Goal: Task Accomplishment & Management: Manage account settings

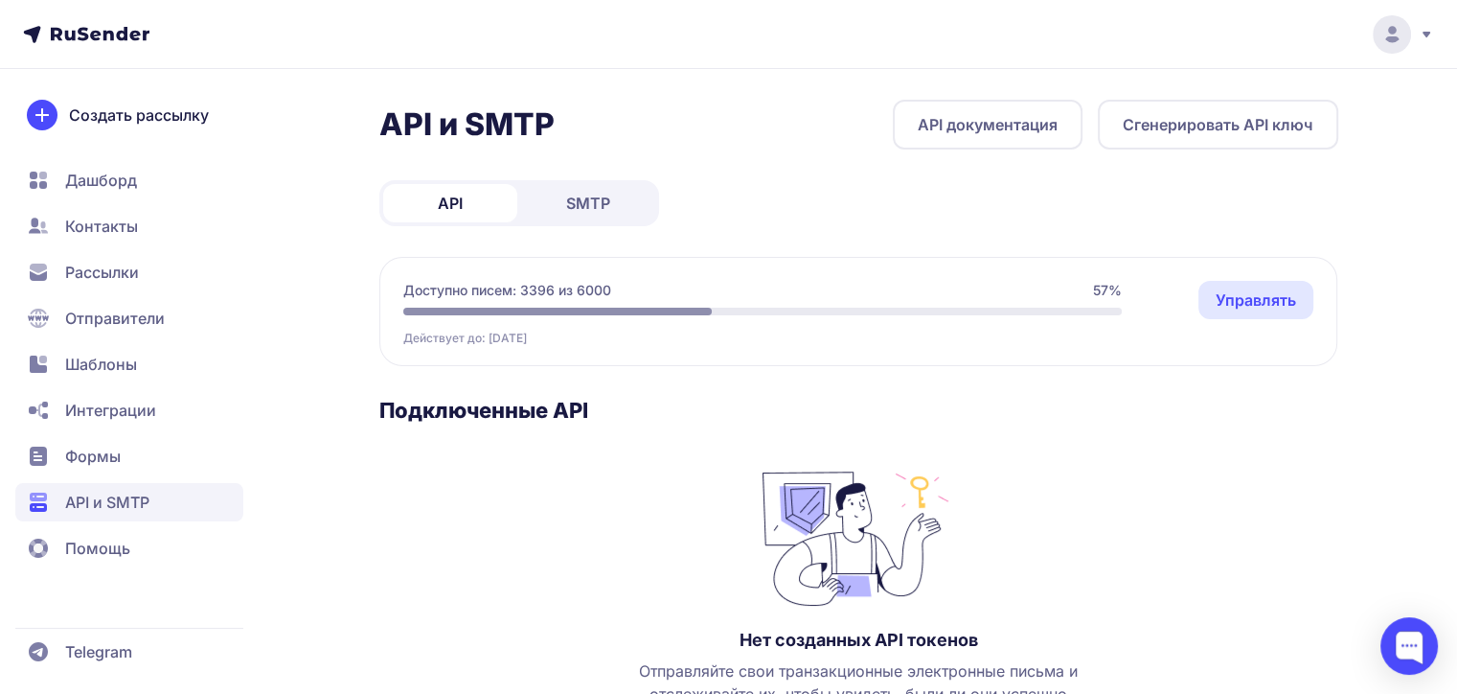
click at [1431, 34] on icon at bounding box center [1426, 34] width 15 height 15
click at [1200, 84] on span "Аккаунт" at bounding box center [1181, 93] width 60 height 23
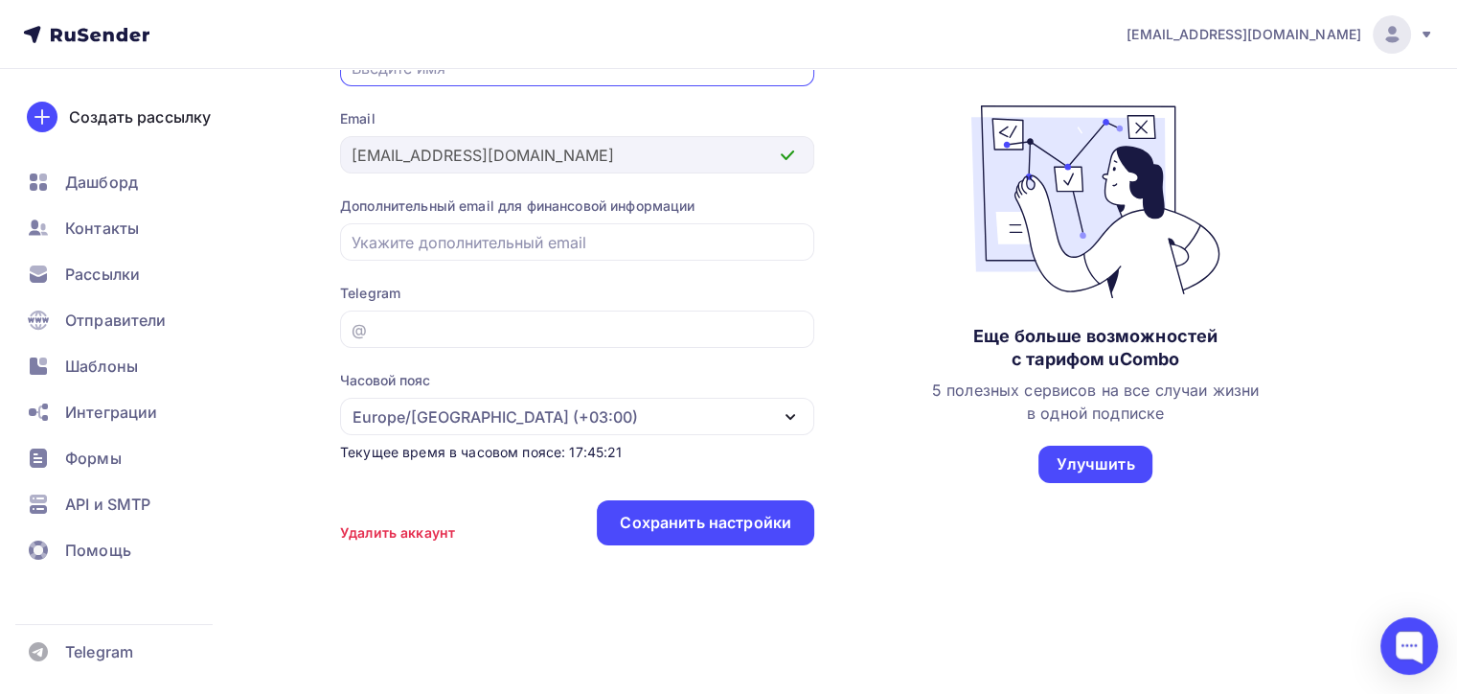
scroll to position [36, 0]
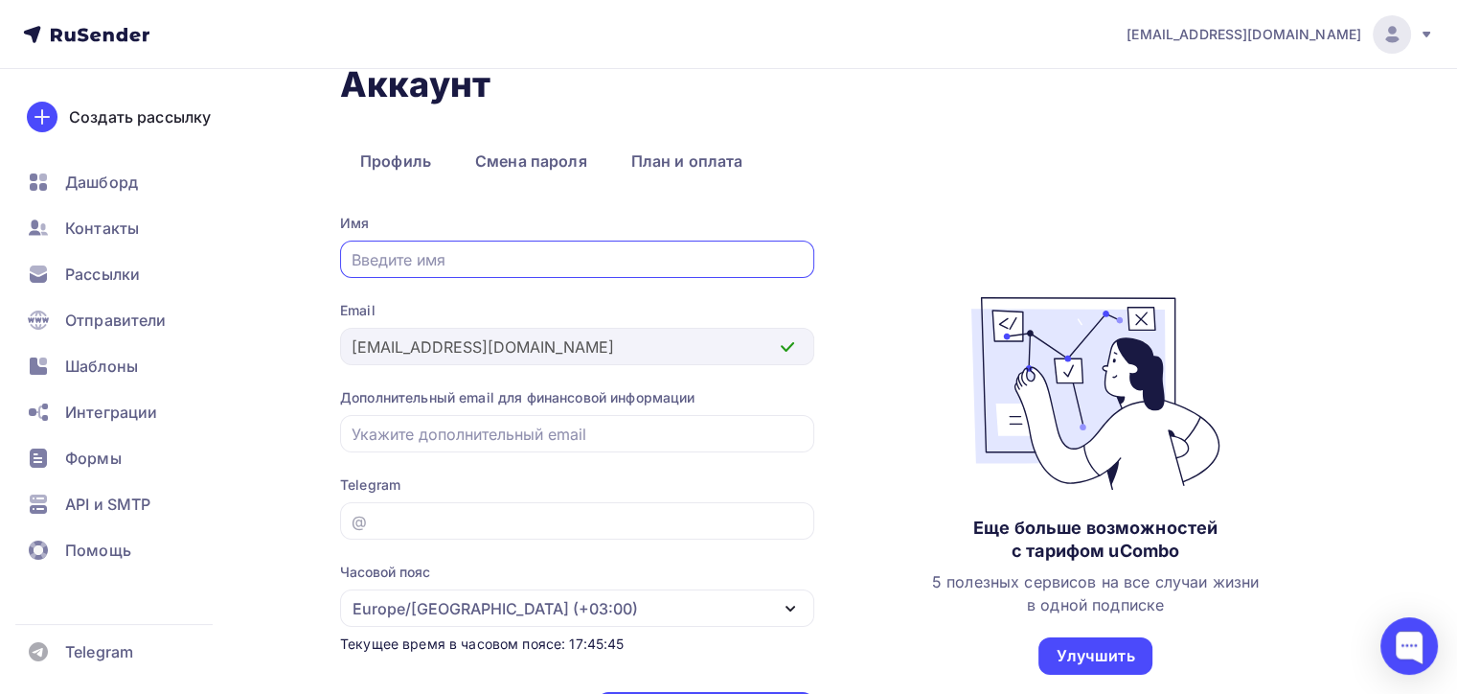
click at [1423, 32] on icon at bounding box center [1427, 35] width 8 height 6
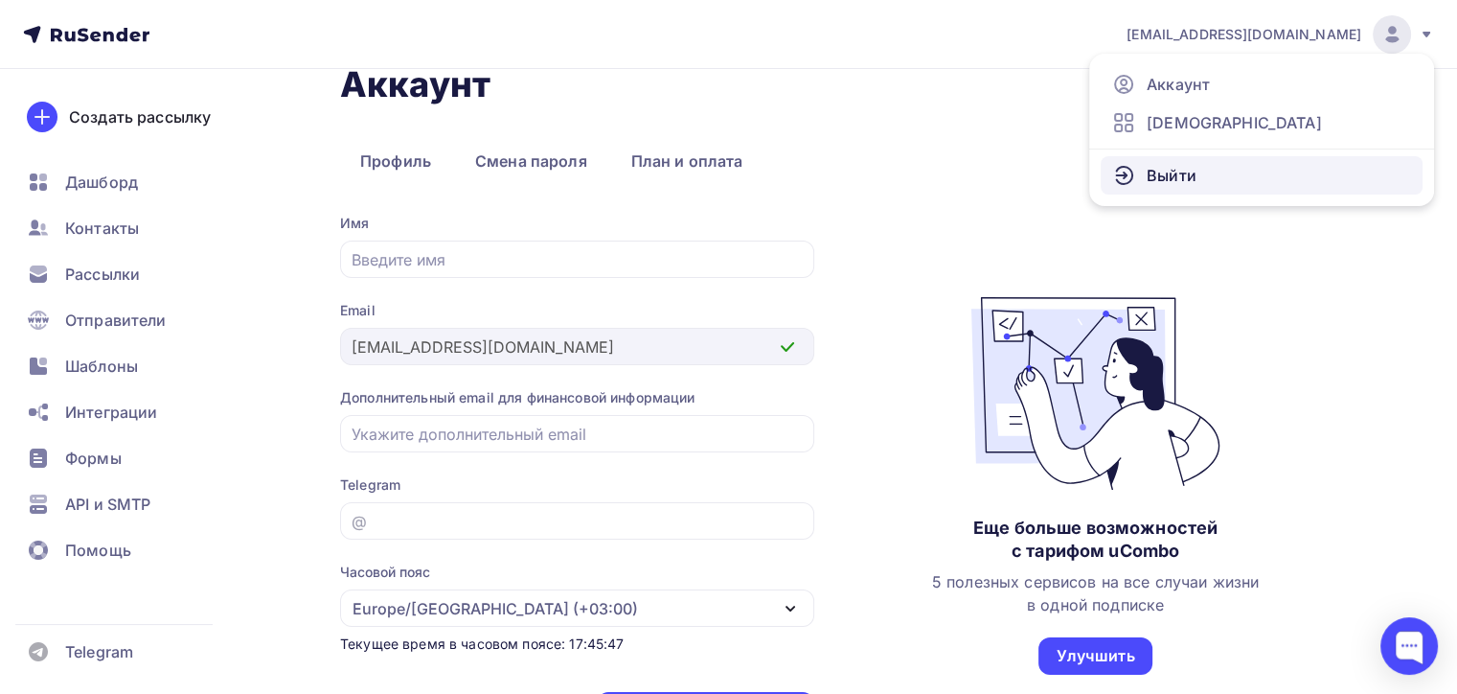
click at [1179, 172] on span "Выйти" at bounding box center [1172, 175] width 50 height 23
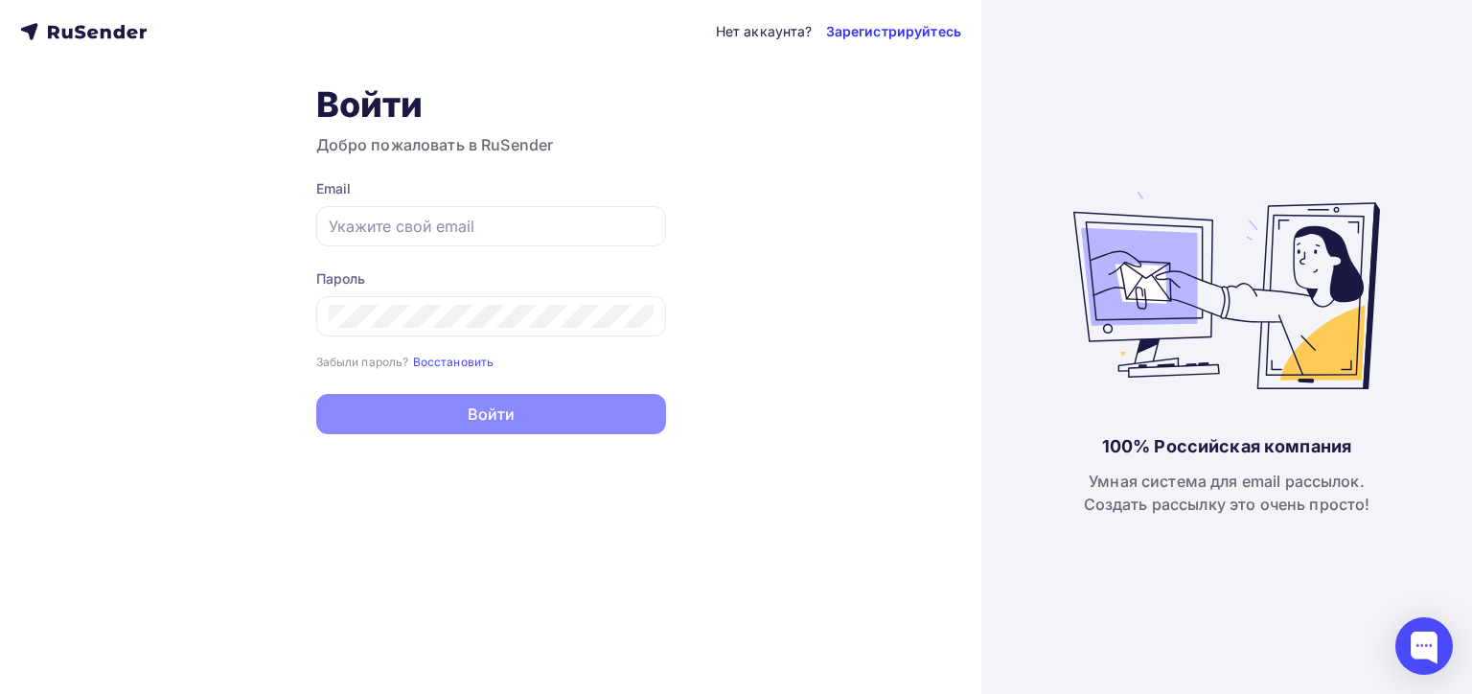
type input "[EMAIL_ADDRESS][DOMAIN_NAME]"
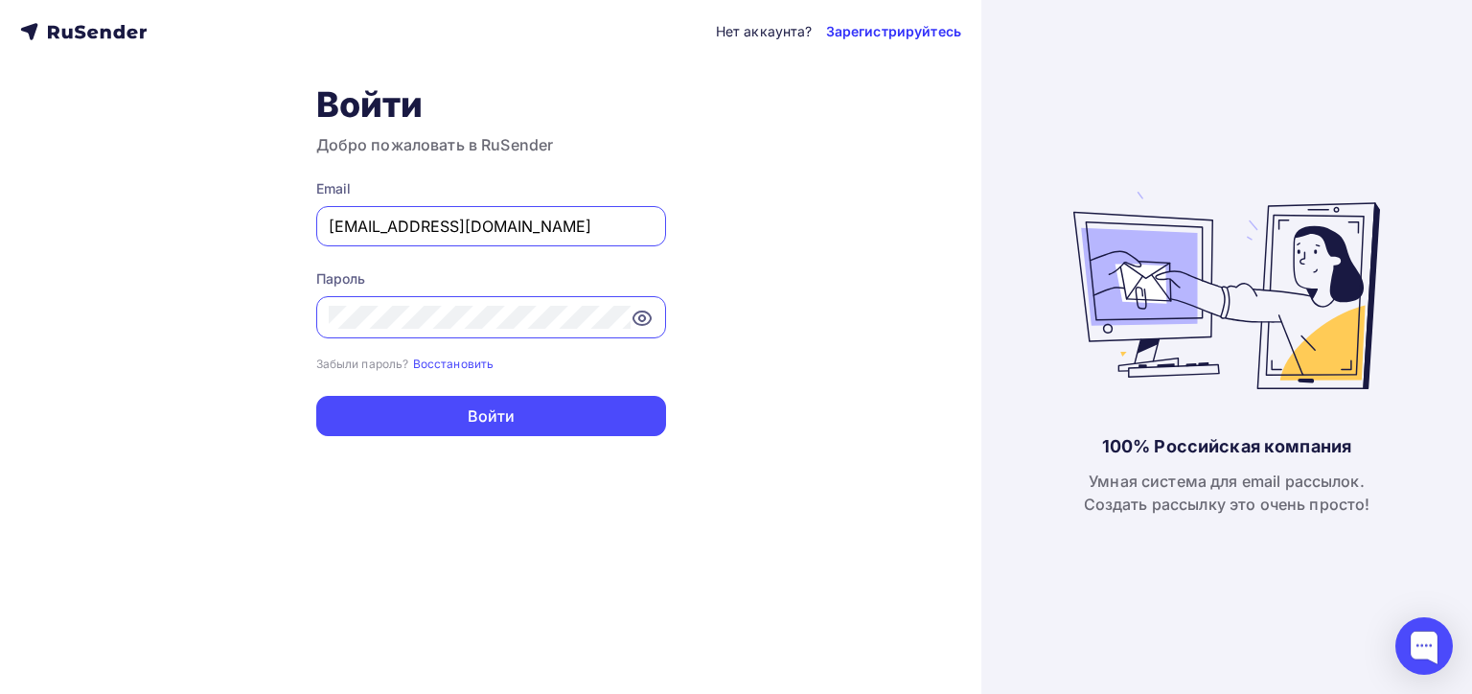
click at [895, 31] on link "Зарегистрируйтесь" at bounding box center [893, 31] width 135 height 19
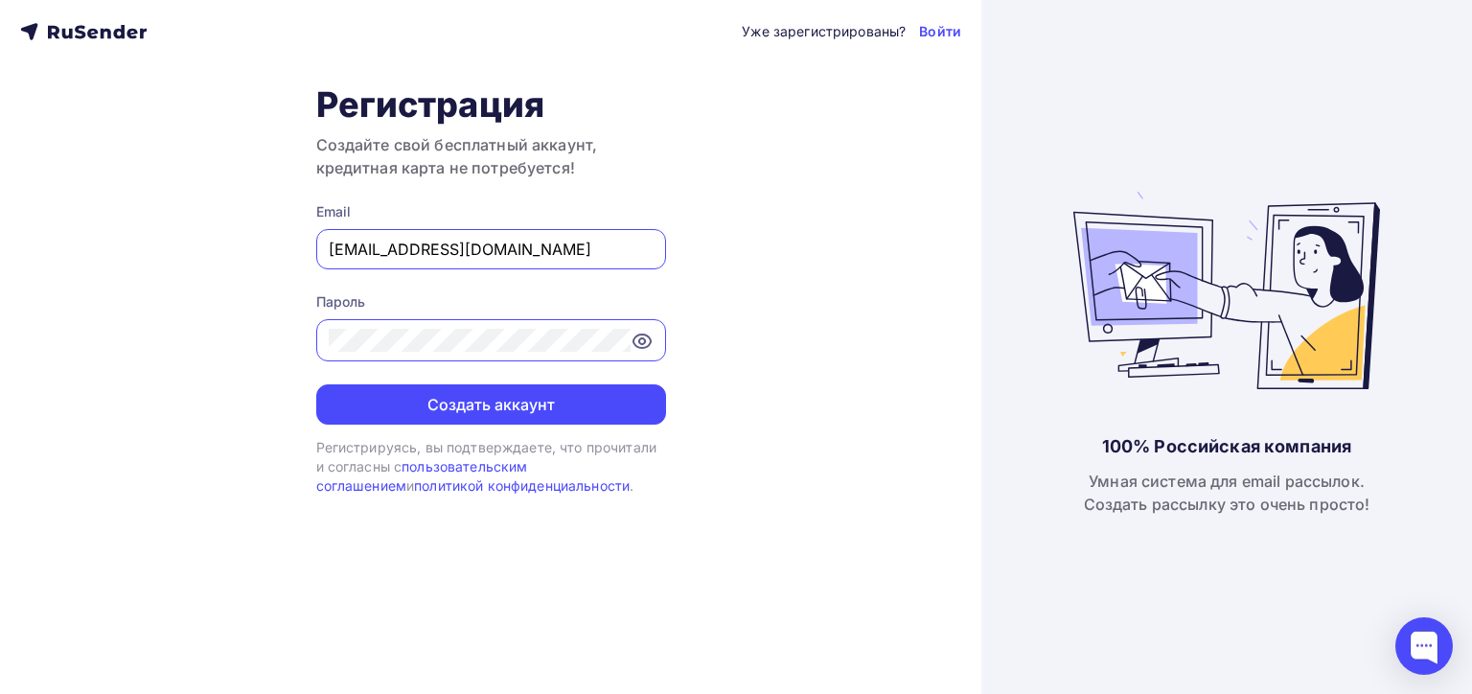
click at [503, 246] on input "[EMAIL_ADDRESS][DOMAIN_NAME]" at bounding box center [491, 249] width 325 height 23
drag, startPoint x: 447, startPoint y: 246, endPoint x: 529, endPoint y: 253, distance: 81.7
click at [526, 253] on input "[EMAIL_ADDRESS][DOMAIN_NAME]" at bounding box center [491, 249] width 325 height 23
type input "e.romanov138@yandex.ru"
click at [647, 333] on icon at bounding box center [641, 341] width 23 height 23
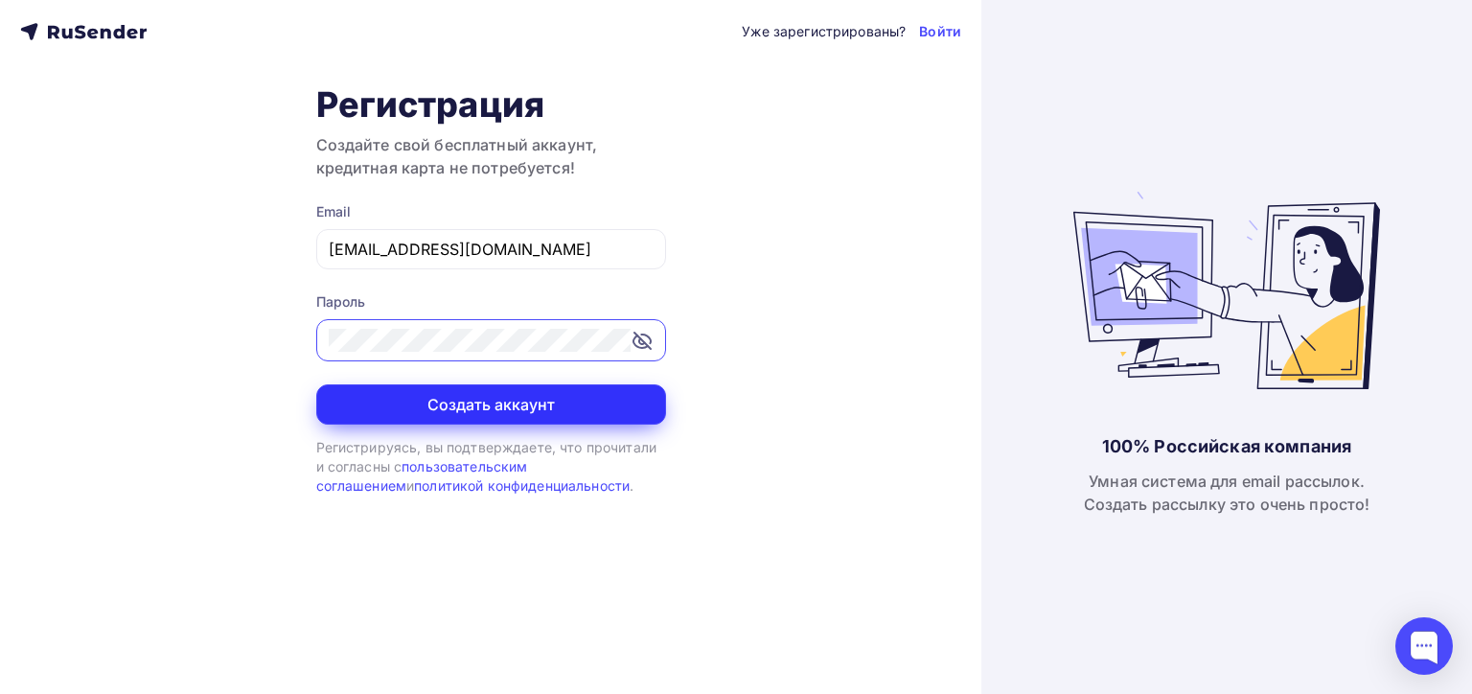
click at [488, 407] on button "Создать аккаунт" at bounding box center [491, 404] width 350 height 40
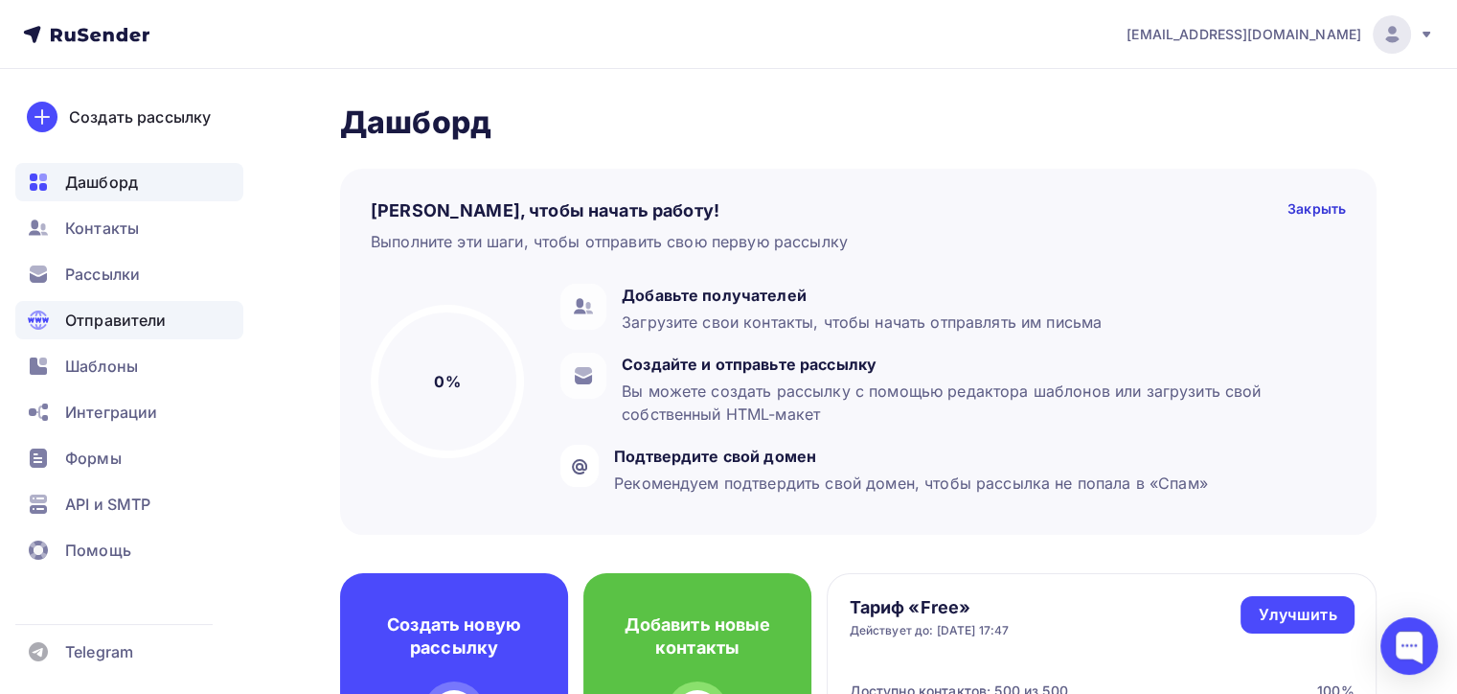
click at [119, 321] on span "Отправители" at bounding box center [116, 320] width 102 height 23
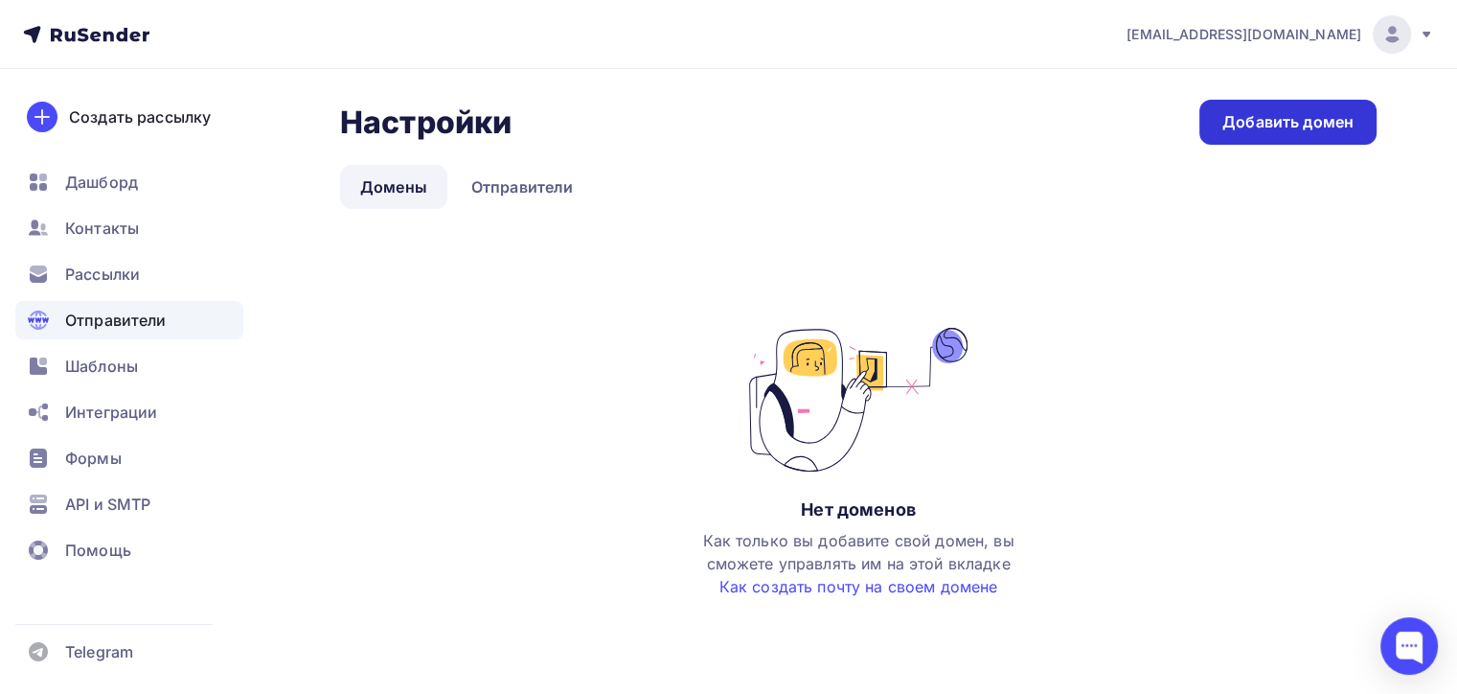
click at [1234, 131] on div "Добавить домен" at bounding box center [1288, 122] width 131 height 22
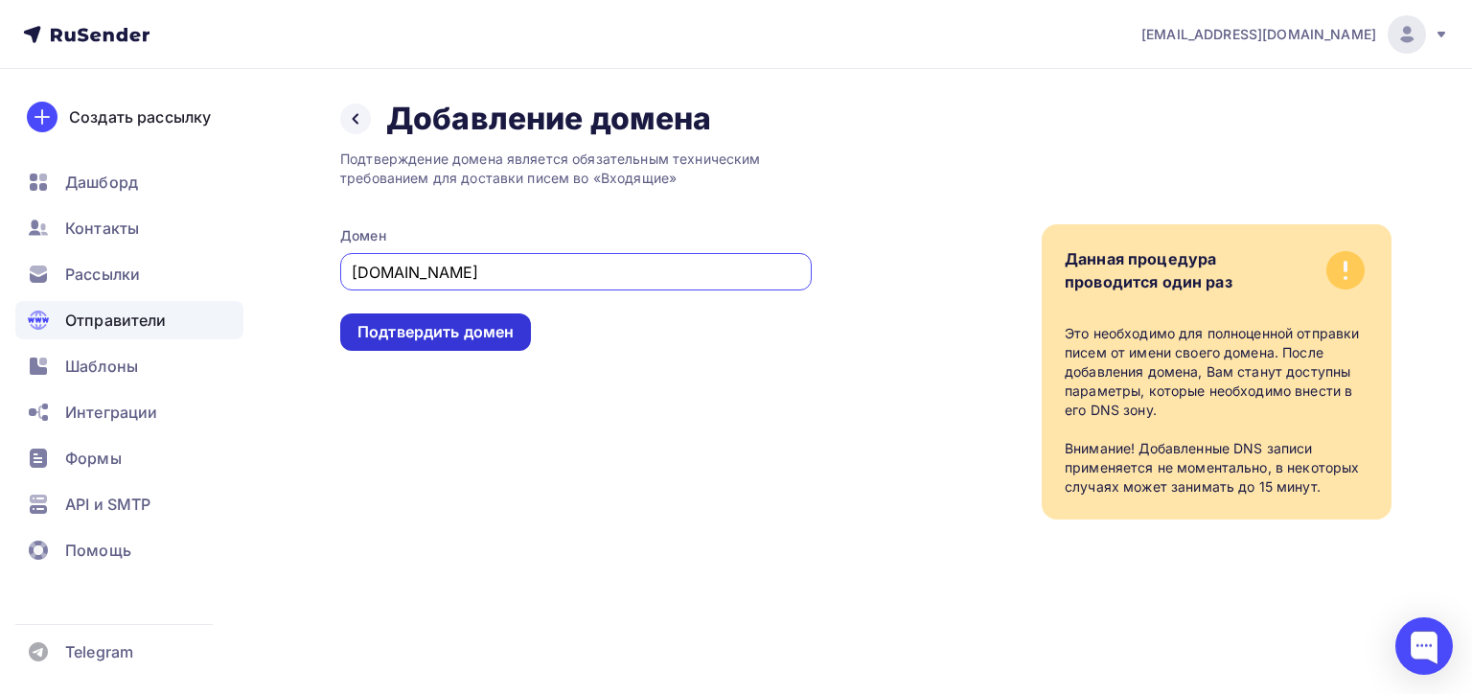
type input "[DOMAIN_NAME]"
click at [475, 332] on div "Подтвердить домен" at bounding box center [435, 332] width 156 height 22
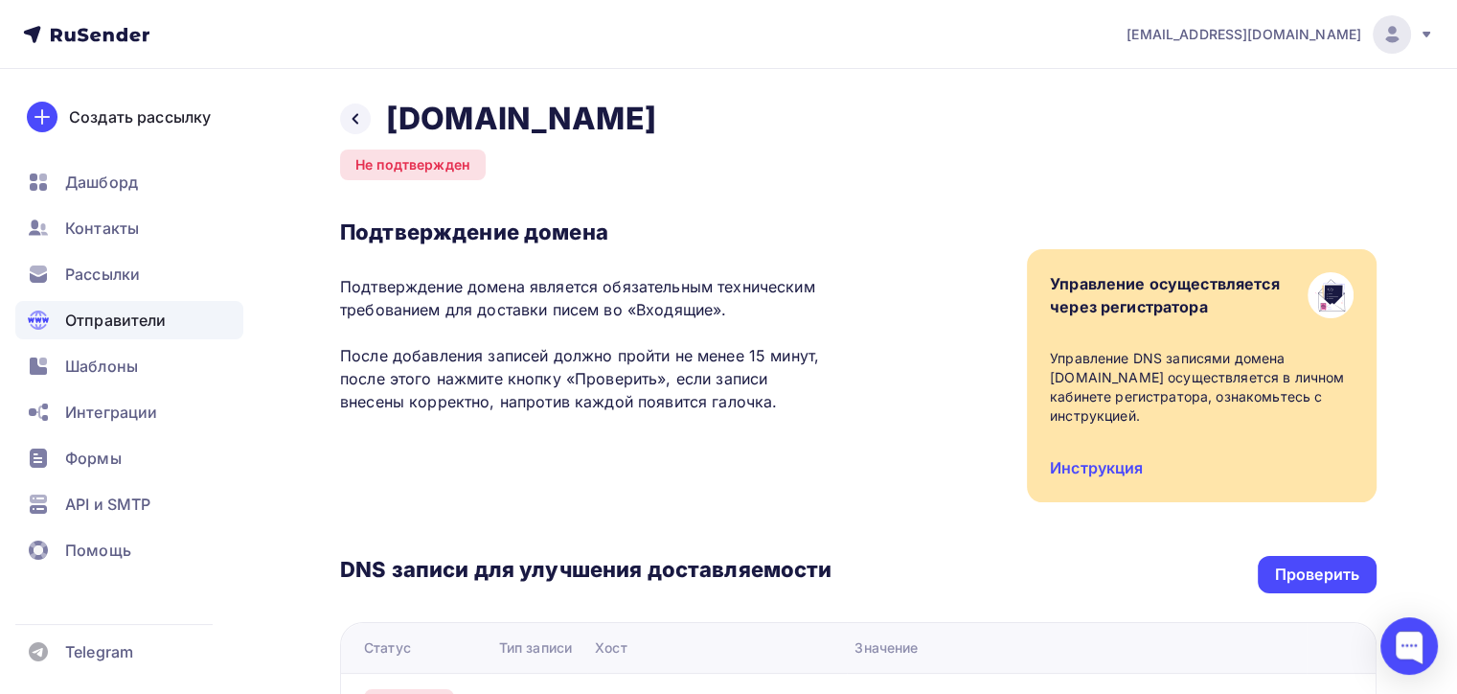
drag, startPoint x: 356, startPoint y: 111, endPoint x: 477, endPoint y: 333, distance: 253.0
click at [356, 112] on icon at bounding box center [355, 118] width 15 height 15
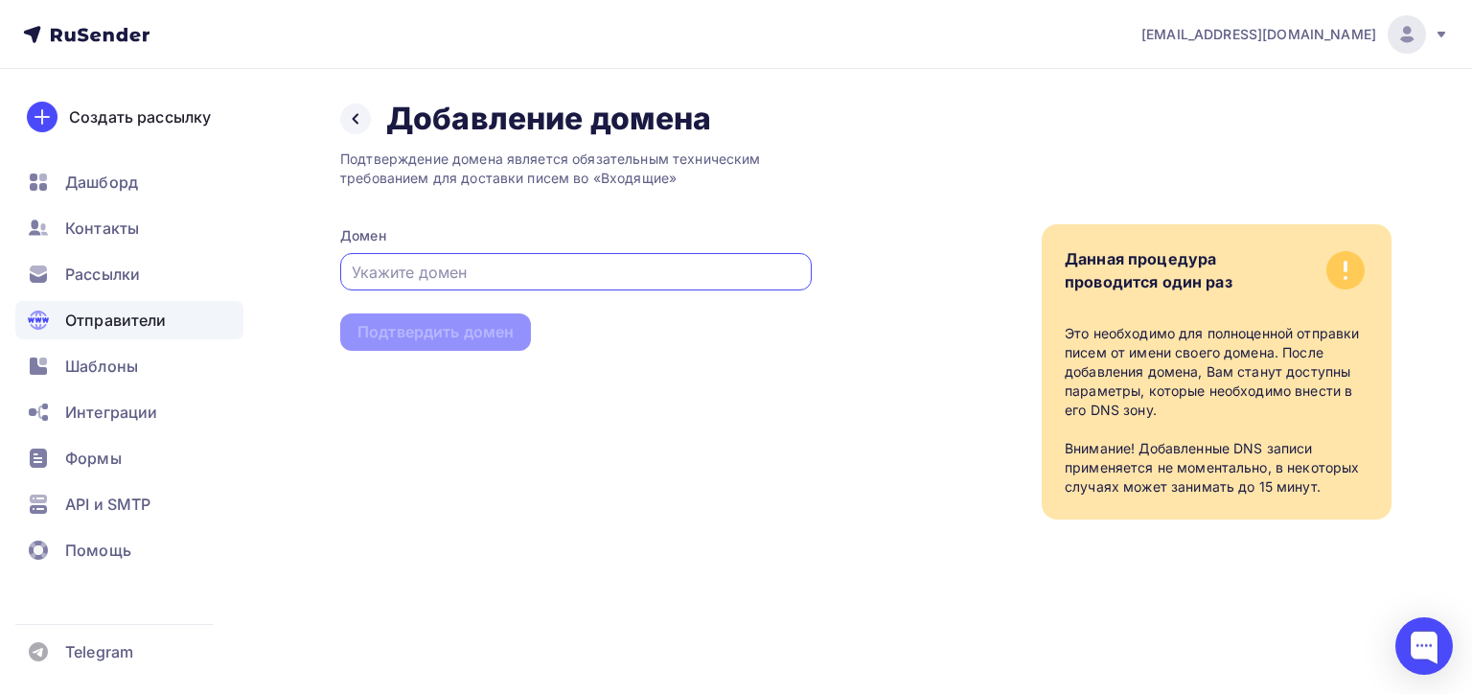
click at [94, 313] on span "Отправители" at bounding box center [116, 320] width 102 height 23
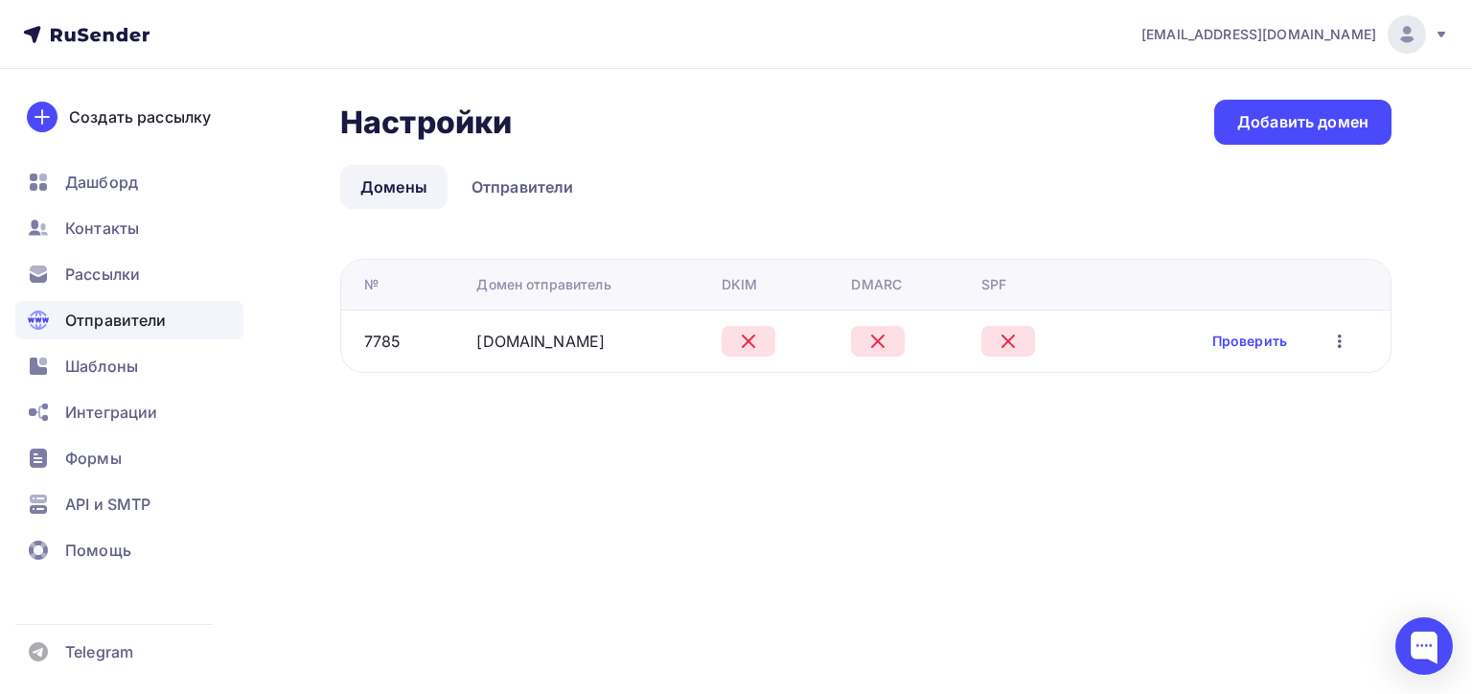
click at [1345, 340] on icon "button" at bounding box center [1339, 341] width 23 height 23
click at [1215, 422] on div "Удалить" at bounding box center [1242, 428] width 184 height 23
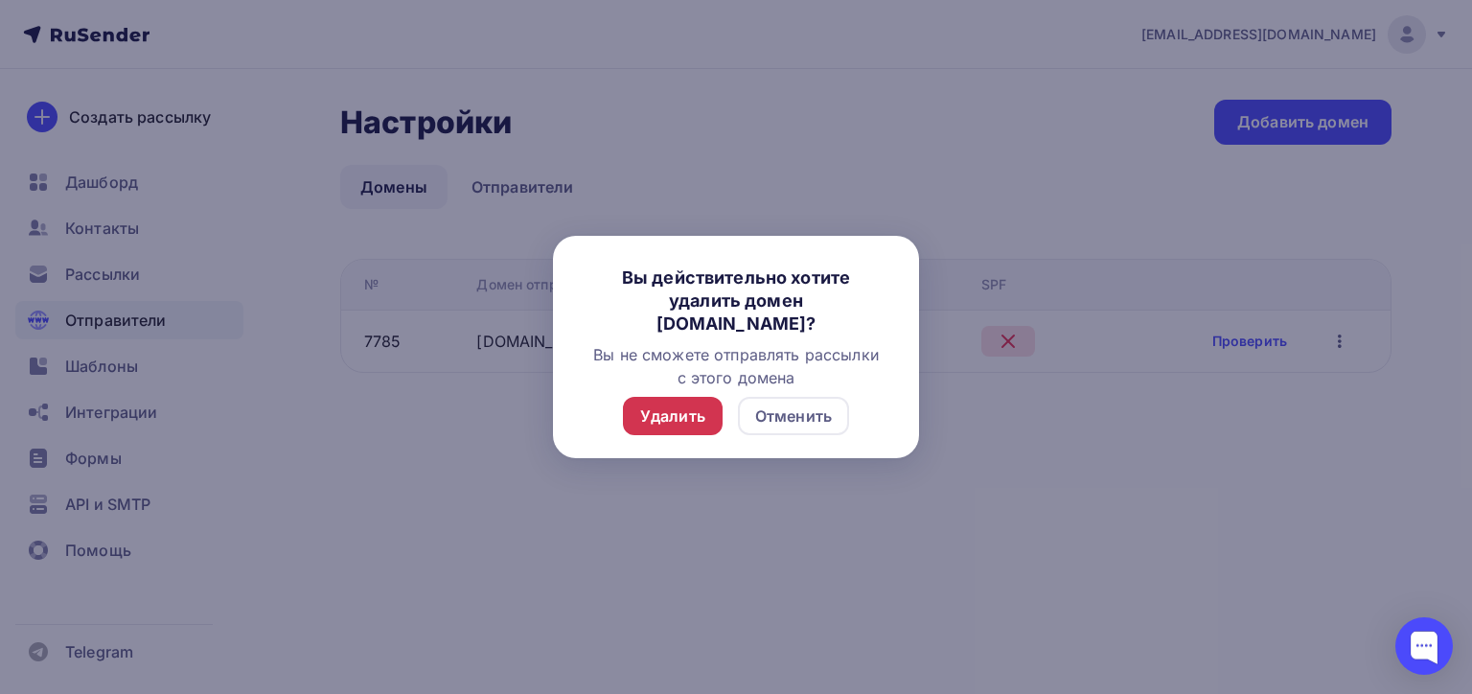
click at [681, 412] on div "Удалить" at bounding box center [672, 415] width 65 height 23
